Goal: Check status: Check status

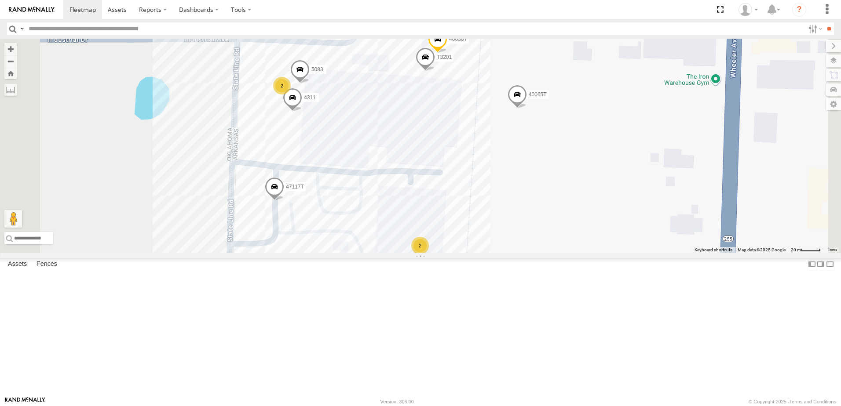
drag, startPoint x: 541, startPoint y: 237, endPoint x: 584, endPoint y: 213, distance: 49.0
click at [584, 213] on div "5265 T3214 57469T 40088T 7773T T3211 1156 5283 37124T T1808 5381-Sold 37114T 40…" at bounding box center [420, 146] width 841 height 215
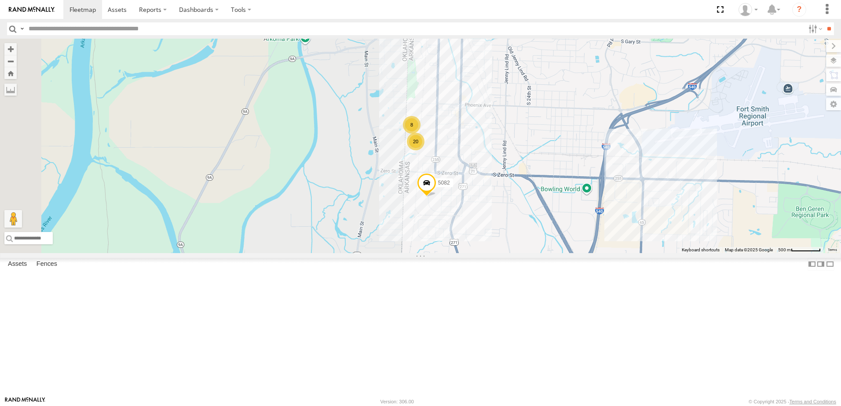
drag, startPoint x: 296, startPoint y: 235, endPoint x: 443, endPoint y: 226, distance: 147.2
click at [443, 226] on div "5265 T3214 57469T 40088T 7773T T3211 1156 5283 37124T T1808 5381-Sold 37114T 40…" at bounding box center [420, 146] width 841 height 215
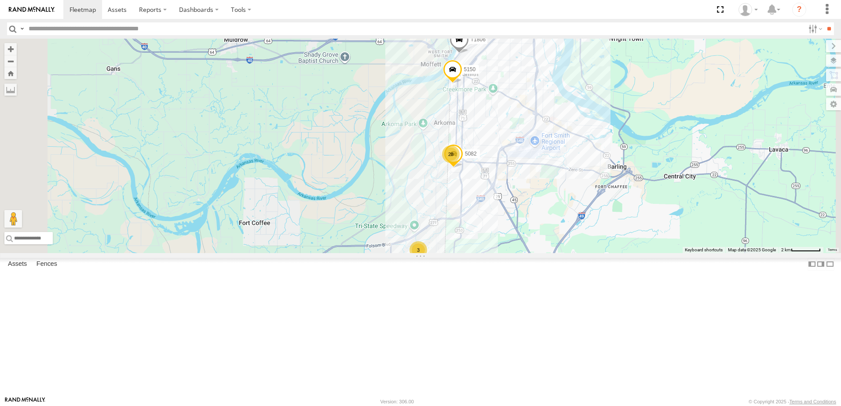
drag, startPoint x: 350, startPoint y: 213, endPoint x: 442, endPoint y: 217, distance: 91.5
click at [442, 217] on div "5265 T3214 57469T 40088T 7773T T3211 1156 5283 37124T T1808 5381-Sold 37114T 40…" at bounding box center [420, 146] width 841 height 215
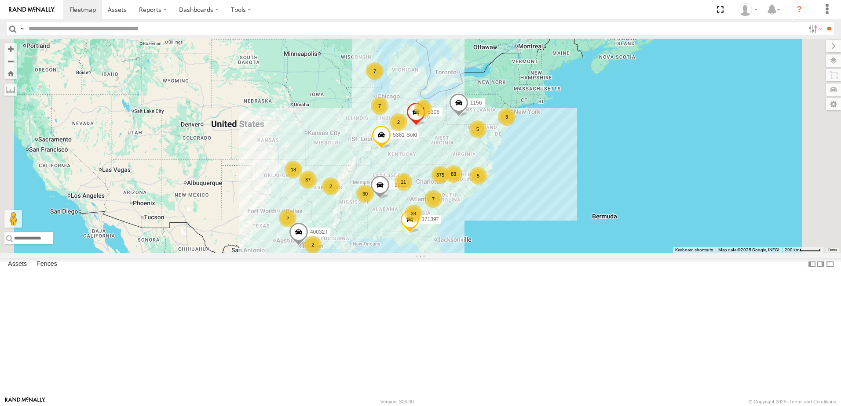
drag, startPoint x: 431, startPoint y: 176, endPoint x: 419, endPoint y: 196, distance: 23.5
click at [419, 196] on div "375 33 30 37 7 2 18 7 5 83 T3214 11 7 2 5 2 7 T3211 1156 2 3 2 5381-Sold 40032T…" at bounding box center [420, 146] width 841 height 215
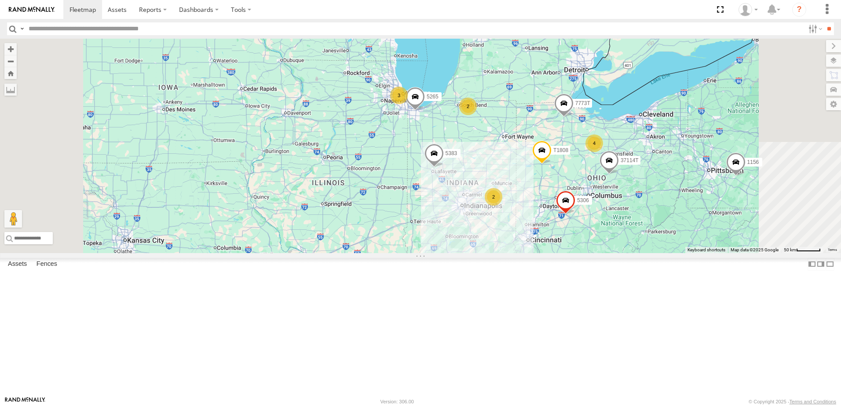
drag, startPoint x: 599, startPoint y: 301, endPoint x: 597, endPoint y: 282, distance: 19.0
click at [597, 253] on div "T3214 T3211 1156 5381-Sold 40032T 7774T 37139T 5306 5265 7 2 3 4 7773T T1808 2 …" at bounding box center [420, 146] width 841 height 215
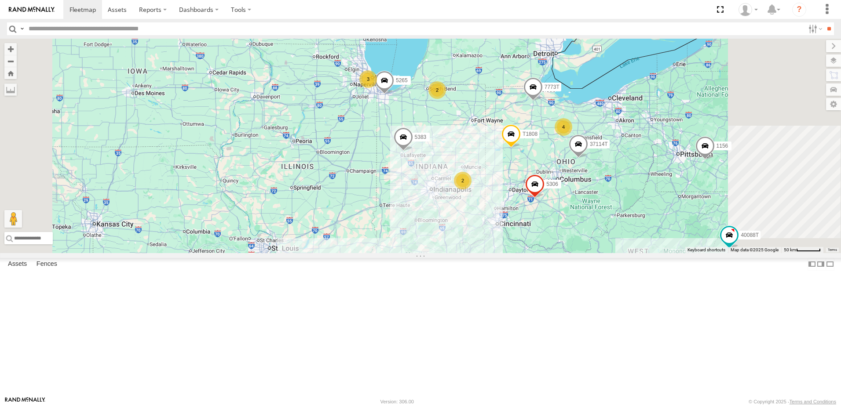
drag, startPoint x: 513, startPoint y: 320, endPoint x: 502, endPoint y: 277, distance: 44.9
click at [503, 253] on div "T3214 T3211 1156 5381-Sold 40032T 7774T 37139T 5306 5265 7773T T1808 37114T 538…" at bounding box center [420, 146] width 841 height 215
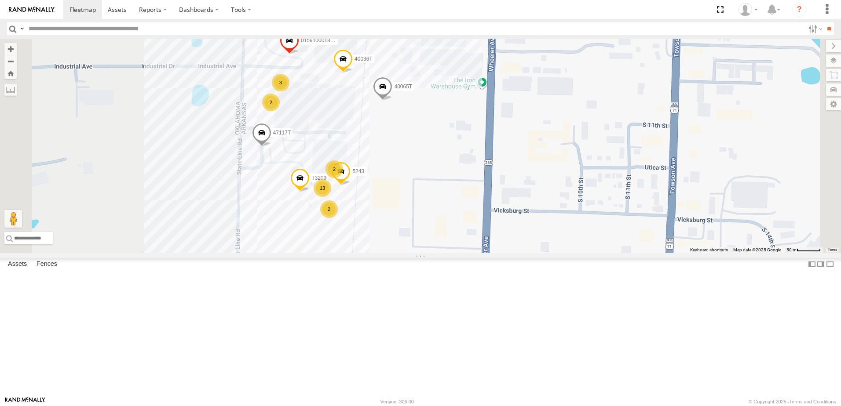
drag, startPoint x: 513, startPoint y: 226, endPoint x: 516, endPoint y: 189, distance: 37.5
click at [516, 189] on div "T3214 57469T 40088T 7773T T3211 1156 5283 37124T T1808 5381-Sold 37114T 40032T …" at bounding box center [420, 146] width 841 height 215
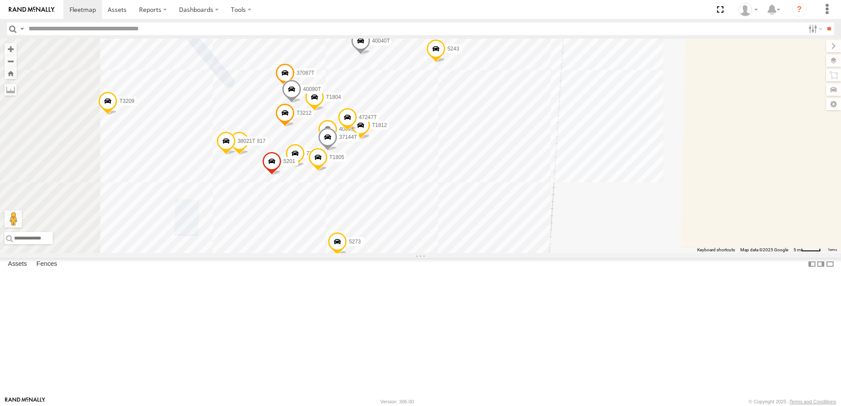
drag, startPoint x: 480, startPoint y: 247, endPoint x: 531, endPoint y: 231, distance: 53.8
click at [531, 231] on div "T3214 57469T 40088T 7773T T3211 1156 5283 37124T T1808 5381-Sold 37114T 40032T …" at bounding box center [420, 146] width 841 height 215
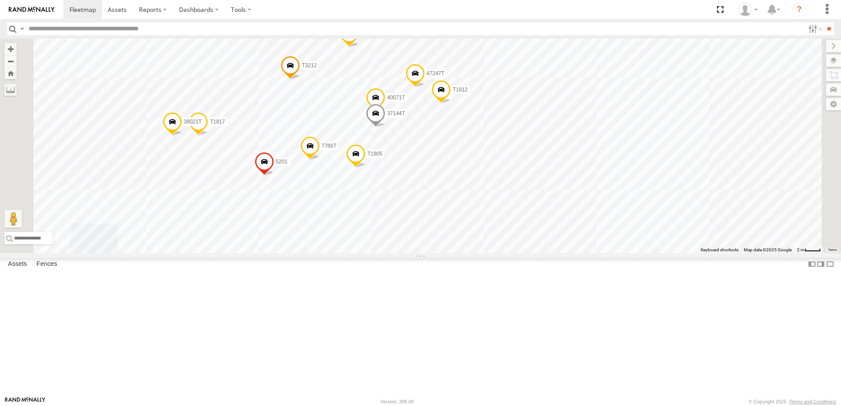
drag, startPoint x: 410, startPoint y: 267, endPoint x: 437, endPoint y: 276, distance: 28.2
click at [437, 253] on div "T3214 57469T 40088T 7773T T3211 1156 5283 37124T T1808 5381-Sold 37114T 40032T …" at bounding box center [420, 146] width 841 height 215
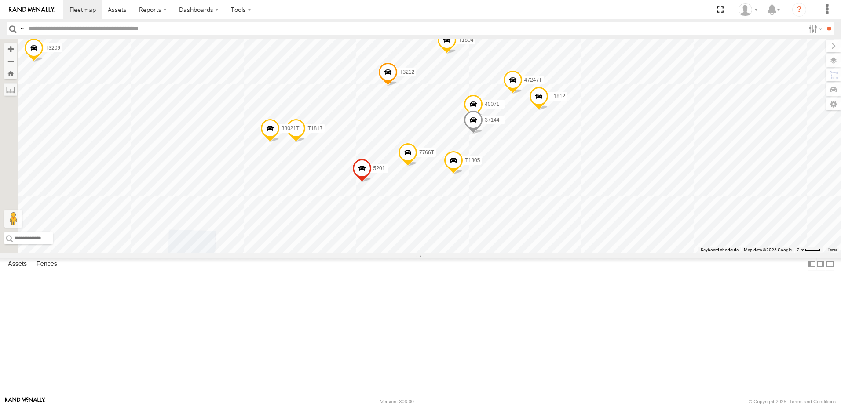
drag, startPoint x: 424, startPoint y: 172, endPoint x: 529, endPoint y: 168, distance: 105.6
click at [529, 171] on div "T3214 57469T 40088T 7773T T3211 1156 5283 37124T T1808 5381-Sold 37114T 40032T …" at bounding box center [420, 146] width 841 height 215
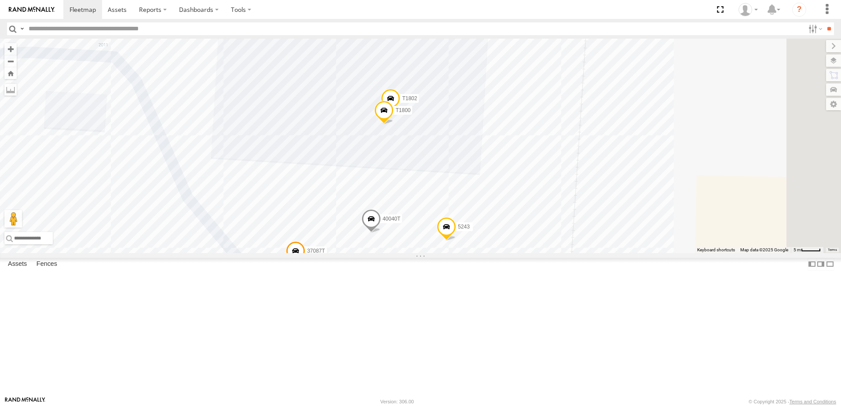
drag, startPoint x: 504, startPoint y: 178, endPoint x: 496, endPoint y: 236, distance: 58.2
click at [496, 236] on div "T3214 57469T 40088T 7773T T3211 1156 5283 37124T T1808 5381-Sold 37114T 40032T …" at bounding box center [420, 146] width 841 height 215
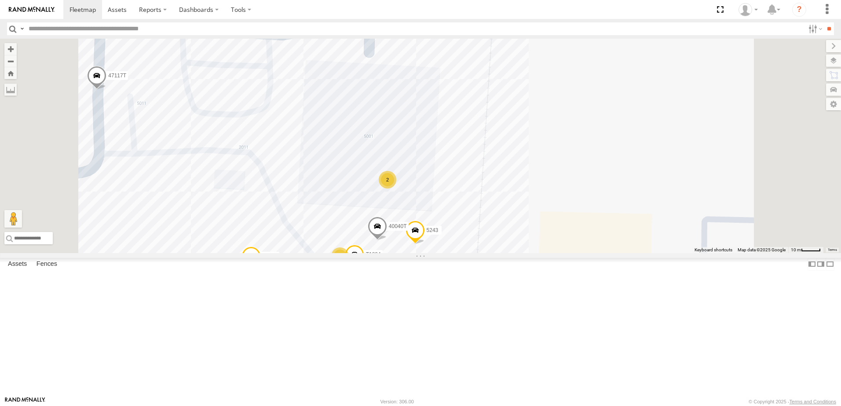
drag, startPoint x: 535, startPoint y: 150, endPoint x: 533, endPoint y: 234, distance: 83.6
click at [533, 234] on div "T3214 57469T 40088T 7773T T3211 1156 5283 37124T T1808 5381-Sold 37114T 40032T …" at bounding box center [420, 146] width 841 height 215
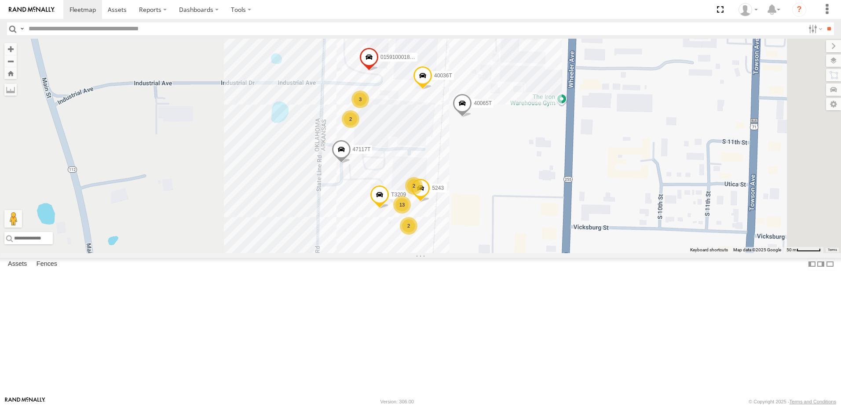
drag, startPoint x: 507, startPoint y: 189, endPoint x: 508, endPoint y: 224, distance: 35.2
click at [508, 224] on div "T3214 57469T 40088T 7773T T3211 1156 5283 37124T T1808 5381-Sold 37114T 40032T …" at bounding box center [420, 146] width 841 height 215
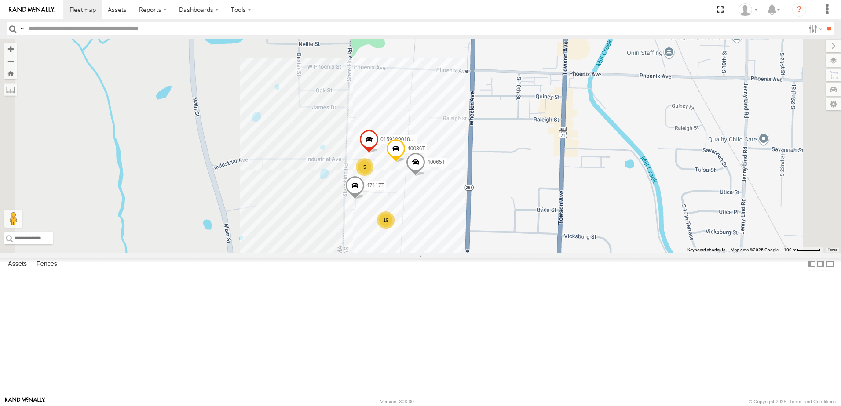
drag, startPoint x: 389, startPoint y: 288, endPoint x: 396, endPoint y: 257, distance: 31.6
click at [397, 253] on div "T3214 57469T 40088T 7773T T3211 1156 5283 37124T T1808 5381-Sold 37114T 40032T …" at bounding box center [420, 146] width 841 height 215
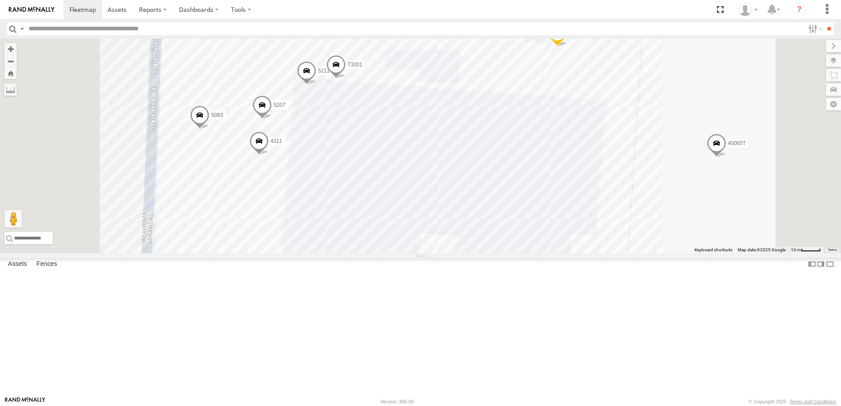
drag, startPoint x: 312, startPoint y: 266, endPoint x: 298, endPoint y: 272, distance: 15.5
click at [299, 253] on div "T3214 57469T 40088T 7773T T3211 1156 5283 37124T T1808 5381-Sold 37114T 40032T …" at bounding box center [420, 146] width 841 height 215
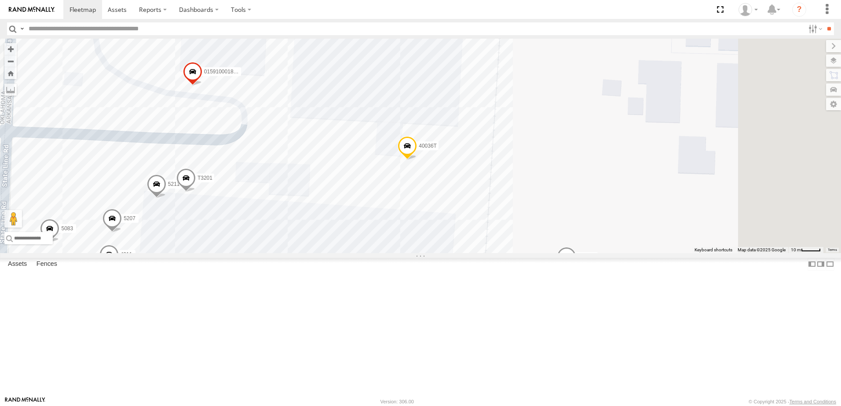
drag, startPoint x: 597, startPoint y: 169, endPoint x: 486, endPoint y: 259, distance: 142.5
click at [486, 253] on div "T3214 57469T 40088T 7773T T3211 1156 5283 37124T T1808 5381-Sold 37114T 40032T …" at bounding box center [420, 146] width 841 height 215
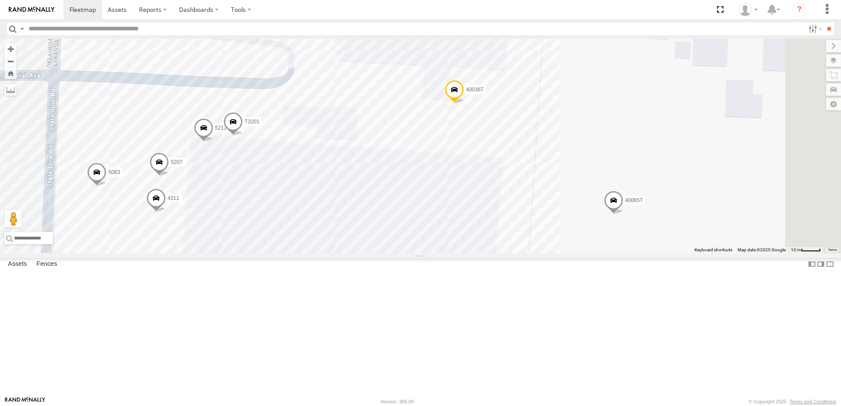
drag, startPoint x: 571, startPoint y: 240, endPoint x: 617, endPoint y: 183, distance: 73.1
click at [621, 181] on div "T3214 57469T 40088T 7773T T3211 1156 5283 37124T T1808 5381-Sold 37114T 40032T …" at bounding box center [420, 146] width 841 height 215
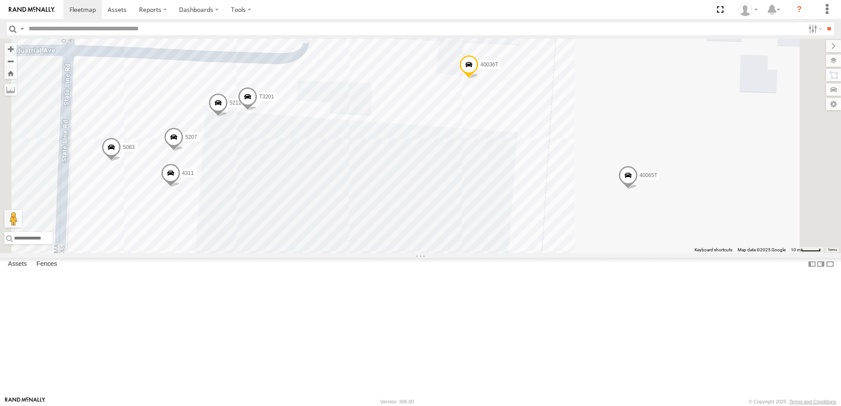
drag, startPoint x: 486, startPoint y: 267, endPoint x: 537, endPoint y: 200, distance: 84.4
click at [535, 201] on div "T3214 57469T 40088T 7773T T3211 1156 5283 37124T T1808 5381-Sold 37114T 40032T …" at bounding box center [420, 146] width 841 height 215
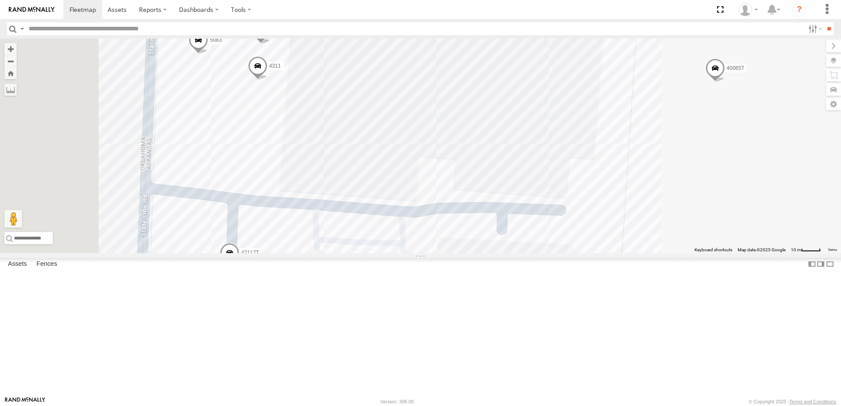
drag, startPoint x: 380, startPoint y: 223, endPoint x: 351, endPoint y: 176, distance: 54.7
click at [360, 187] on div "T3214 57469T 40088T 7773T T3211 1156 5283 37124T T1808 5381-Sold 37114T 40032T …" at bounding box center [420, 146] width 841 height 215
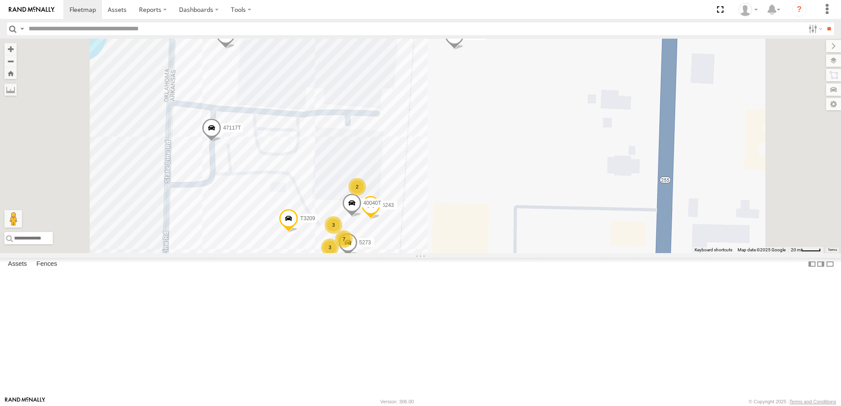
drag, startPoint x: 407, startPoint y: 237, endPoint x: 407, endPoint y: 212, distance: 24.6
click at [406, 214] on div "T3214 57469T 40088T 7773T T3211 1156 5283 37124T T1808 5381-Sold 37114T 40032T …" at bounding box center [420, 146] width 841 height 215
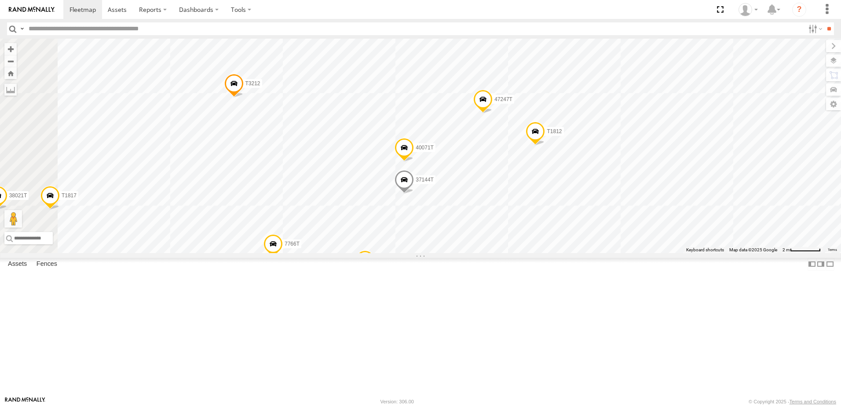
drag, startPoint x: 429, startPoint y: 266, endPoint x: 442, endPoint y: 166, distance: 100.3
click at [442, 166] on div "T3214 57469T 40088T 7773T T3211 1156 5283 37124T T1808 5381-Sold 37114T 40032T …" at bounding box center [420, 146] width 841 height 215
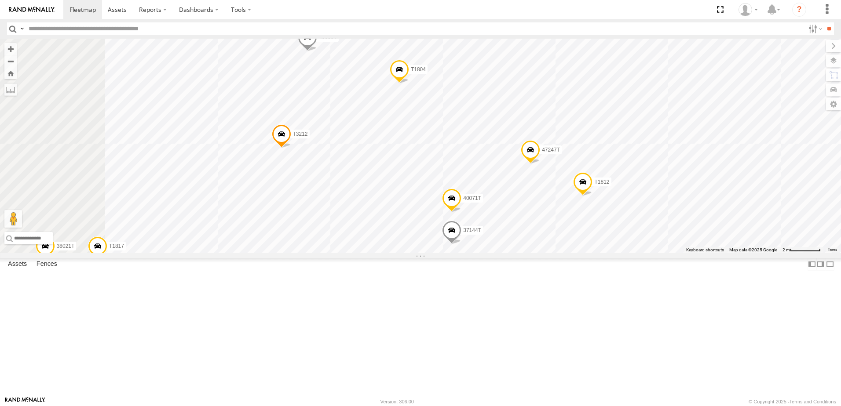
drag, startPoint x: 413, startPoint y: 277, endPoint x: 462, endPoint y: 325, distance: 68.7
click at [462, 253] on div "T3214 57469T 40088T 7773T T3211 1156 5283 37124T T1808 5381-Sold 37114T 40032T …" at bounding box center [420, 146] width 841 height 215
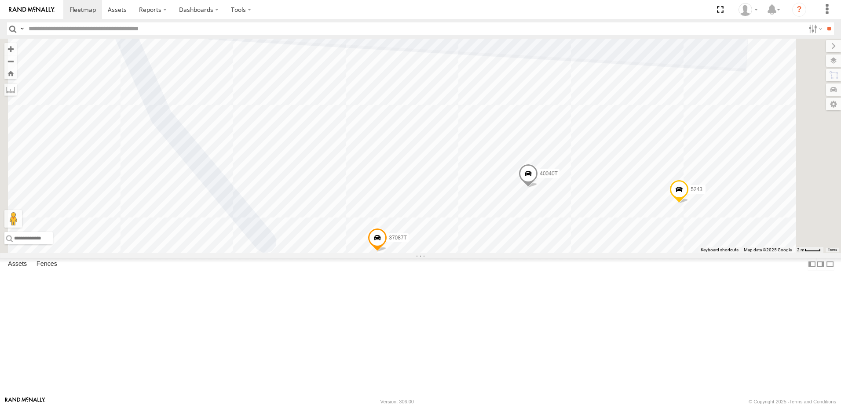
drag, startPoint x: 348, startPoint y: 193, endPoint x: 414, endPoint y: 334, distance: 156.0
click at [414, 253] on div "T3214 57469T 40088T 7773T T3211 1156 5283 37124T T1808 5381-Sold 37114T 40032T …" at bounding box center [420, 146] width 841 height 215
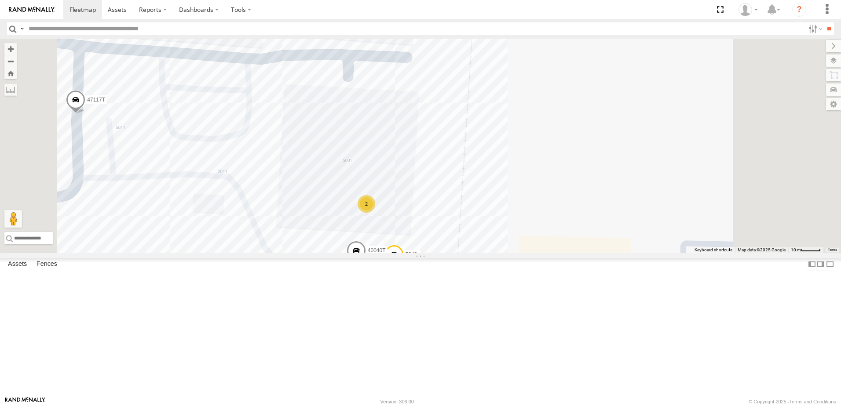
drag, startPoint x: 426, startPoint y: 237, endPoint x: 412, endPoint y: 295, distance: 59.2
click at [412, 253] on div "T3214 57469T 40088T 7773T T3211 1156 5283 37124T T1808 5381-Sold 37114T 40032T …" at bounding box center [420, 146] width 841 height 215
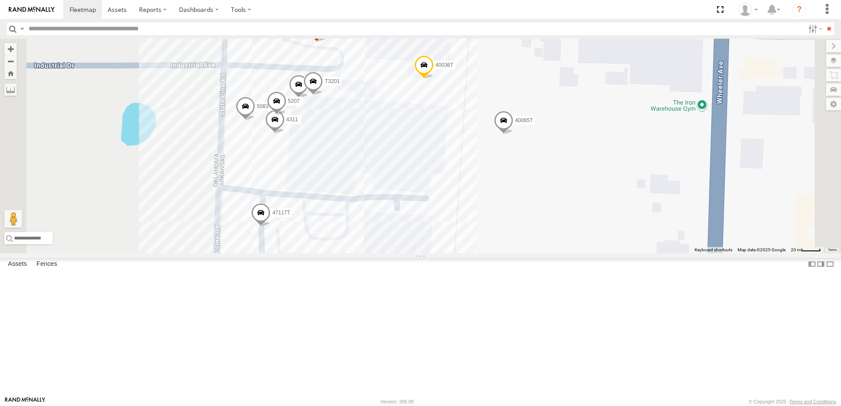
drag, startPoint x: 475, startPoint y: 194, endPoint x: 542, endPoint y: 218, distance: 71.4
click at [542, 218] on div "T3214 57469T 40088T 7773T T3211 1156 5283 37124T T1808 5381-Sold 37114T 40032T …" at bounding box center [420, 146] width 841 height 215
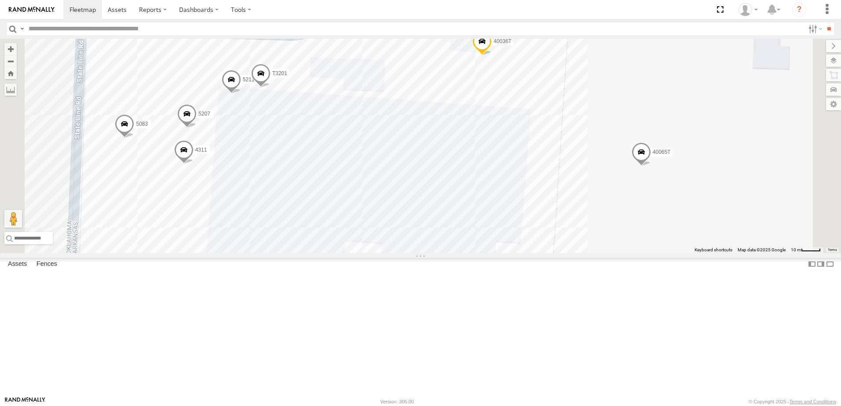
drag, startPoint x: 389, startPoint y: 292, endPoint x: 375, endPoint y: 209, distance: 84.2
click at [374, 210] on div "T3214 57469T 40088T 7773T T3211 1156 5283 37124T T1808 5381-Sold 37114T 40032T …" at bounding box center [420, 146] width 841 height 215
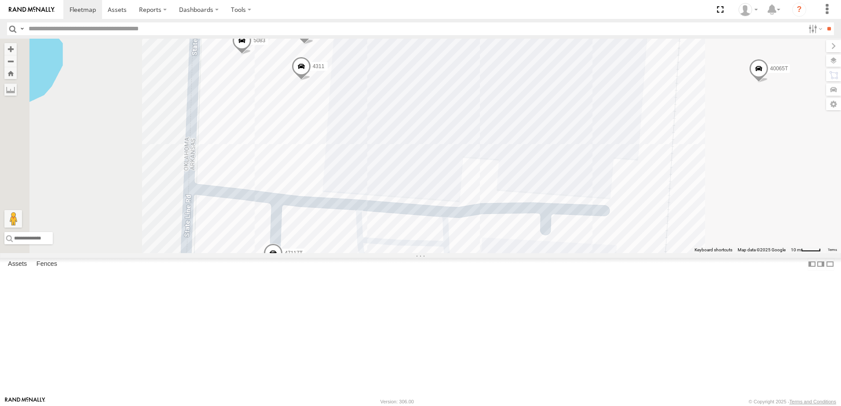
drag, startPoint x: 342, startPoint y: 258, endPoint x: 347, endPoint y: 191, distance: 66.6
click at [346, 201] on div "T3214 57469T 40088T 7773T T3211 1156 5283 37124T T1808 5381-Sold 37114T 40032T …" at bounding box center [420, 146] width 841 height 215
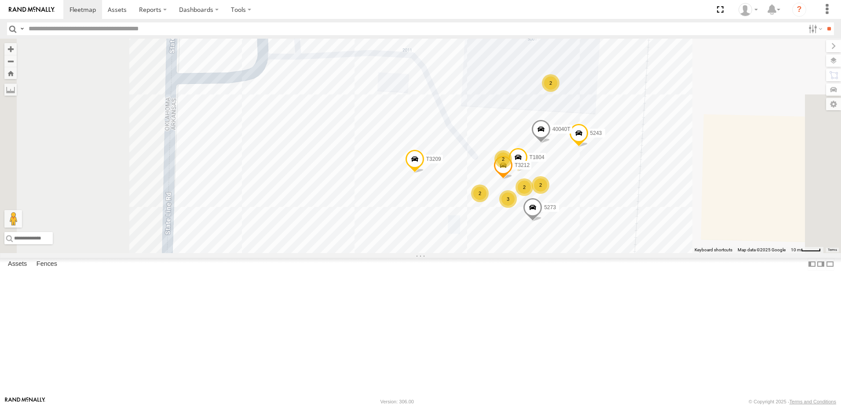
drag, startPoint x: 427, startPoint y: 274, endPoint x: 384, endPoint y: 235, distance: 57.9
click at [383, 234] on div "T3214 57469T 40088T 7773T T3211 1156 5283 37124T T1808 5381-Sold 37114T 40032T …" at bounding box center [420, 146] width 841 height 215
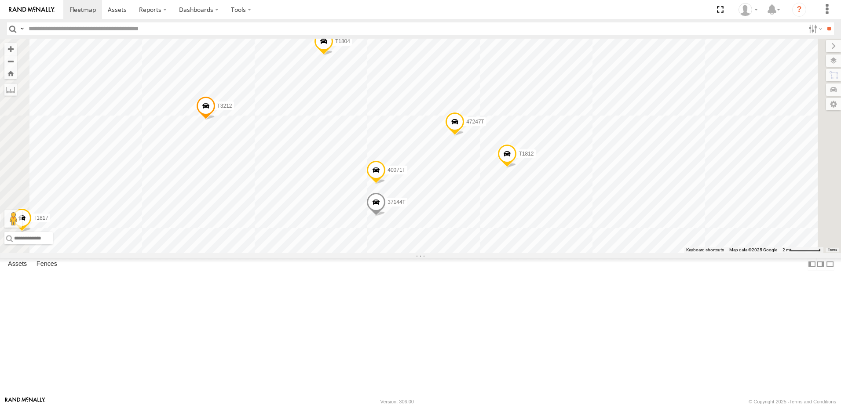
drag, startPoint x: 646, startPoint y: 165, endPoint x: 611, endPoint y: 382, distance: 219.5
click at [611, 253] on div "T3214 57469T 40088T 7773T T3211 1156 5283 37124T T1808 5381-Sold 37114T 40032T …" at bounding box center [420, 146] width 841 height 215
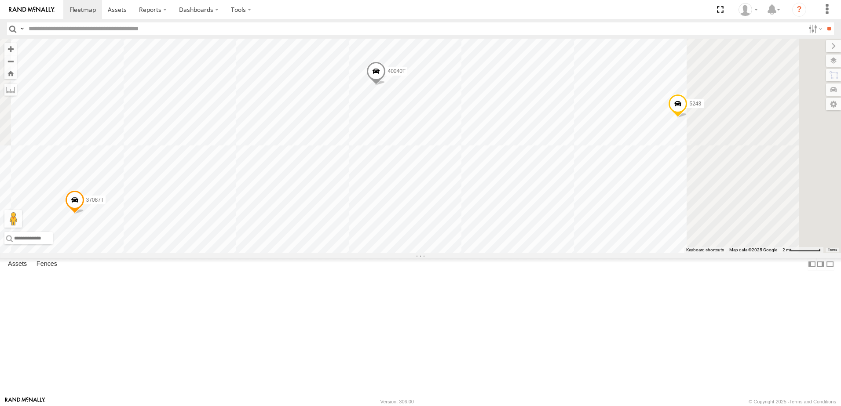
drag, startPoint x: 714, startPoint y: 210, endPoint x: 610, endPoint y: 336, distance: 163.4
click at [610, 253] on div "T3214 57469T 40088T 7773T T3211 1156 5283 37124T T1808 5381-Sold 37114T 40032T …" at bounding box center [420, 146] width 841 height 215
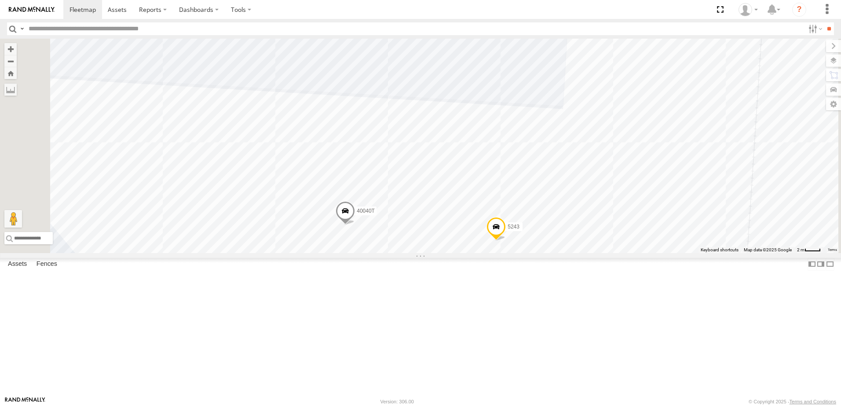
drag, startPoint x: 651, startPoint y: 370, endPoint x: 613, endPoint y: 306, distance: 74.3
click at [610, 253] on div "T3214 57469T 40088T 7773T T3211 1156 5283 37124T T1808 5381-Sold 37114T 40032T …" at bounding box center [420, 146] width 841 height 215
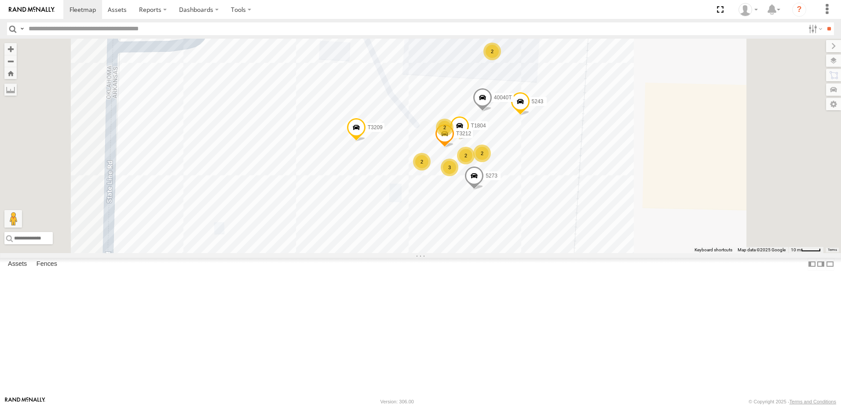
drag, startPoint x: 639, startPoint y: 338, endPoint x: 650, endPoint y: 275, distance: 63.9
click at [650, 253] on div "T3214 57469T 40088T 7773T T3211 1156 5283 37124T T1808 5381-Sold 37114T 40032T …" at bounding box center [420, 146] width 841 height 215
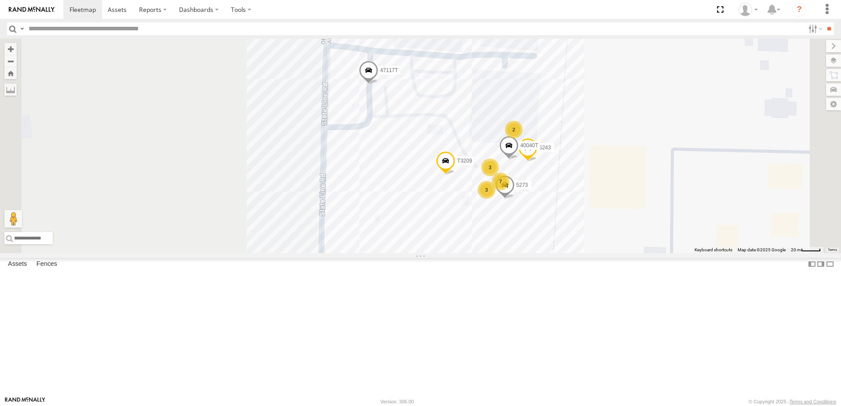
click at [505, 253] on div "T3214 57469T 40088T 7773T T3211 1156 5283 37124T T1808 5381-Sold 37114T 40032T …" at bounding box center [420, 146] width 841 height 215
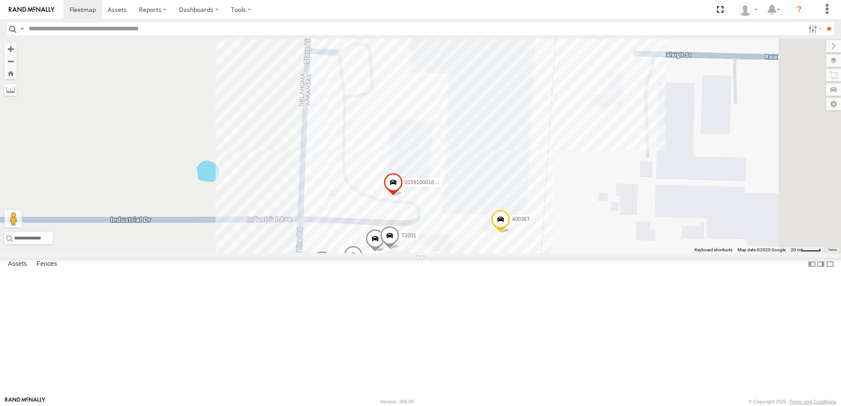
drag, startPoint x: 563, startPoint y: 201, endPoint x: 532, endPoint y: 352, distance: 154.4
click at [531, 253] on div "T3214 57469T 40088T 7773T T3211 1156 5283 37124T T1808 5381-Sold 37114T 40032T …" at bounding box center [420, 146] width 841 height 215
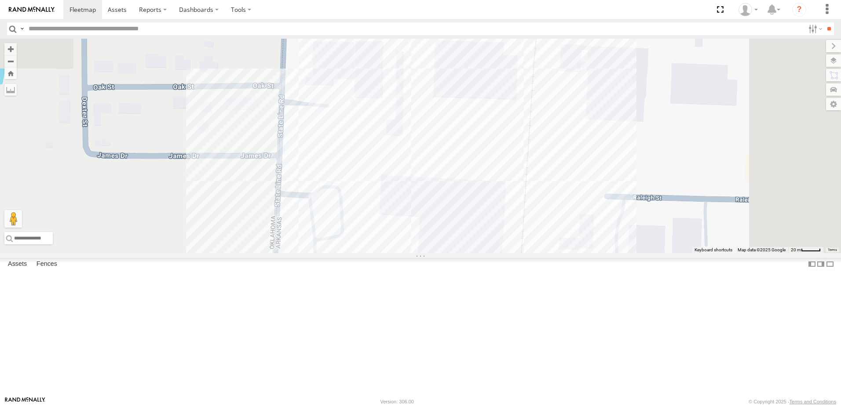
drag, startPoint x: 596, startPoint y: 213, endPoint x: 570, endPoint y: 348, distance: 137.2
click at [570, 253] on div "T3214 57469T 40088T 7773T T3211 1156 5283 37124T T1808 5381-Sold 37114T 40032T …" at bounding box center [420, 146] width 841 height 215
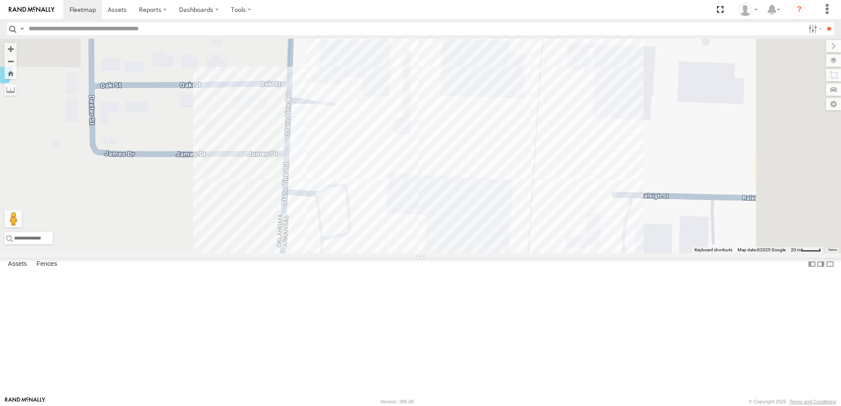
drag, startPoint x: 573, startPoint y: 293, endPoint x: 580, endPoint y: 292, distance: 7.3
click at [580, 253] on div "T3214 57469T 40088T 7773T T3211 1156 5283 37124T T1808 5381-Sold 37114T 40032T …" at bounding box center [420, 146] width 841 height 215
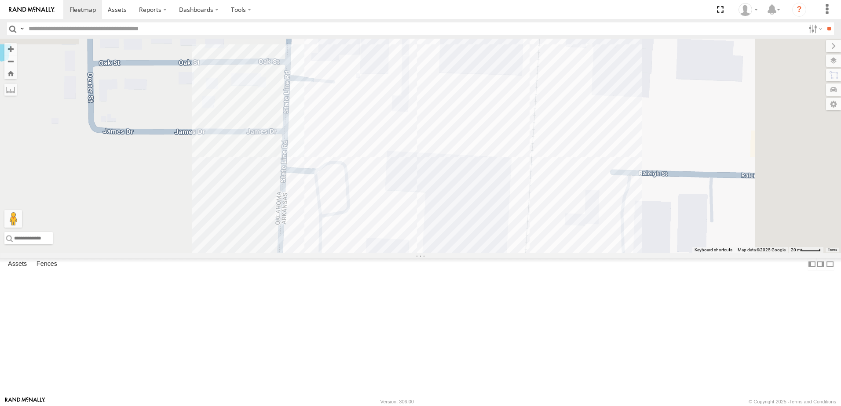
drag, startPoint x: 371, startPoint y: 287, endPoint x: 387, endPoint y: 200, distance: 88.6
click at [384, 213] on div "T3214 57469T 40088T 7773T T3211 1156 5283 37124T T1808 5381-Sold 37114T 40032T …" at bounding box center [420, 146] width 841 height 215
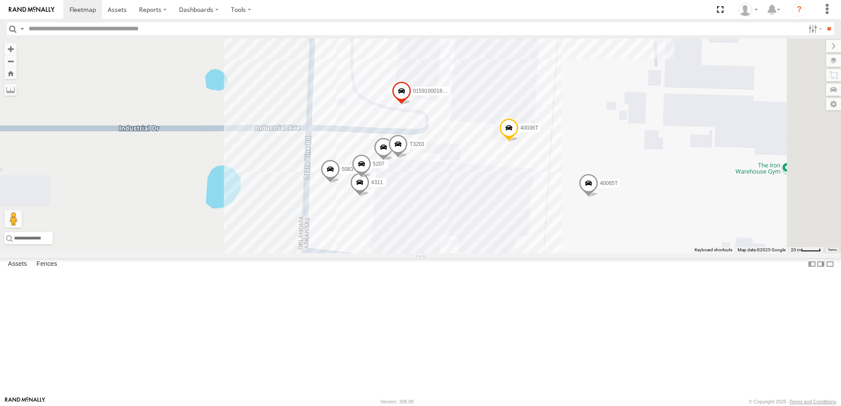
drag, startPoint x: 405, startPoint y: 297, endPoint x: 401, endPoint y: 279, distance: 18.5
click at [401, 253] on div "T3214 57469T 40088T 7773T T3211 1156 5283 37124T T1808 5381-Sold 37114T 40032T …" at bounding box center [420, 146] width 841 height 215
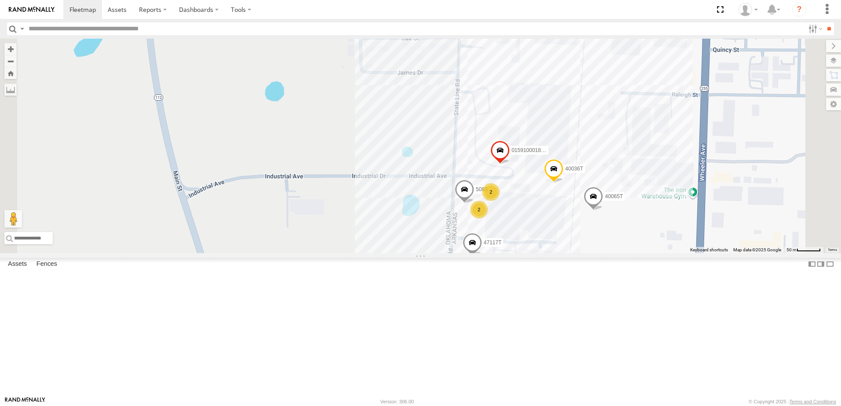
drag, startPoint x: 724, startPoint y: 320, endPoint x: 721, endPoint y: 285, distance: 34.5
click at [721, 253] on div "T3214 57469T 40088T 7773T T3211 1156 5283 37124T T1808 5381-Sold 37114T 40032T …" at bounding box center [420, 146] width 841 height 215
